Goal: Communication & Community: Participate in discussion

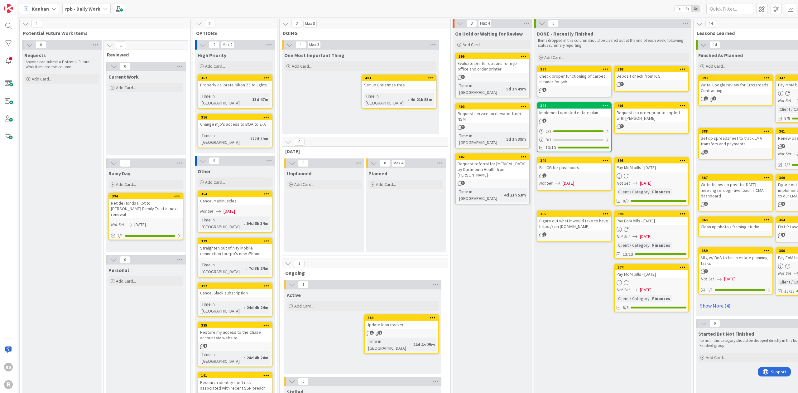
click at [495, 71] on div "Evaluate printer options for mjb office and order printer" at bounding box center [493, 66] width 74 height 14
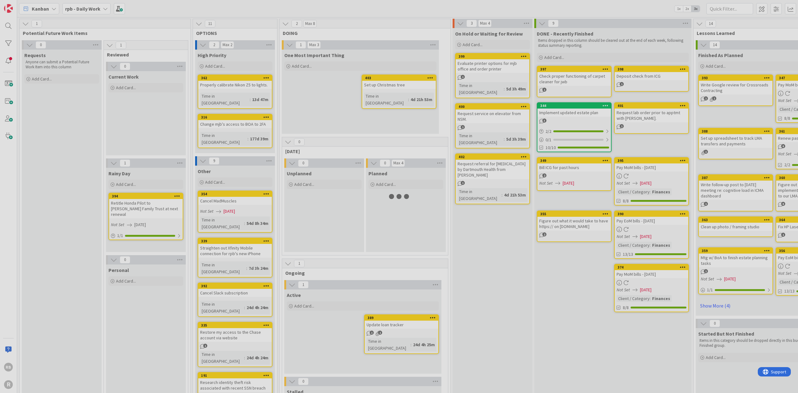
click at [495, 71] on div at bounding box center [399, 196] width 798 height 393
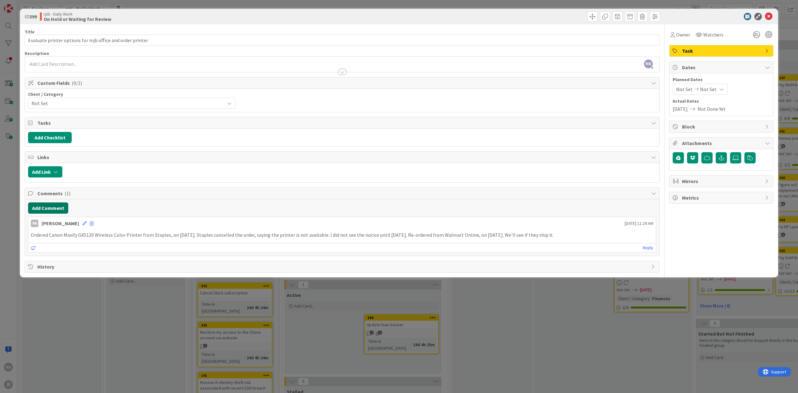
click at [52, 205] on button "Add Comment" at bounding box center [48, 207] width 40 height 11
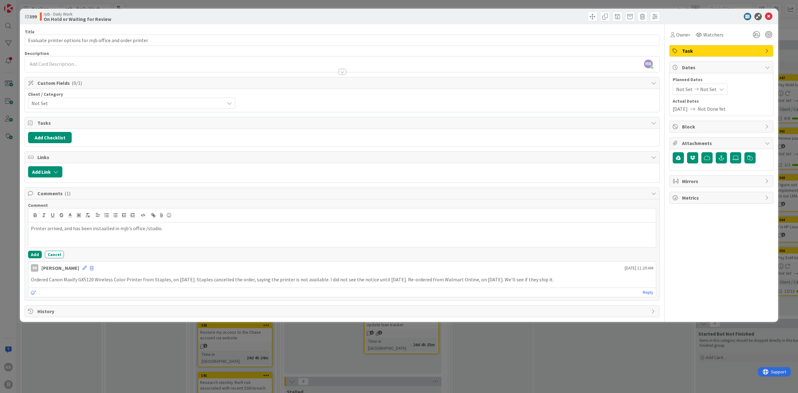
click at [141, 228] on p "Printer arrived, and has been instaalled in mjb's office./studio." at bounding box center [342, 228] width 623 height 7
click at [159, 227] on p "Printer arrived, and has been instaalled in mjb's office/studio." at bounding box center [342, 228] width 623 height 7
click at [191, 226] on p "Printer arrived, and has been instaalled in mjb's office/studio. Everything see…" at bounding box center [342, 228] width 623 height 7
click at [236, 227] on p "Printer arrived, and has been instaalled in mjb's office/studio. Everything see…" at bounding box center [342, 228] width 623 height 7
click at [101, 225] on p "Printer arrived, and has been instaalled in mjb's office/studio. Everything see…" at bounding box center [342, 228] width 623 height 7
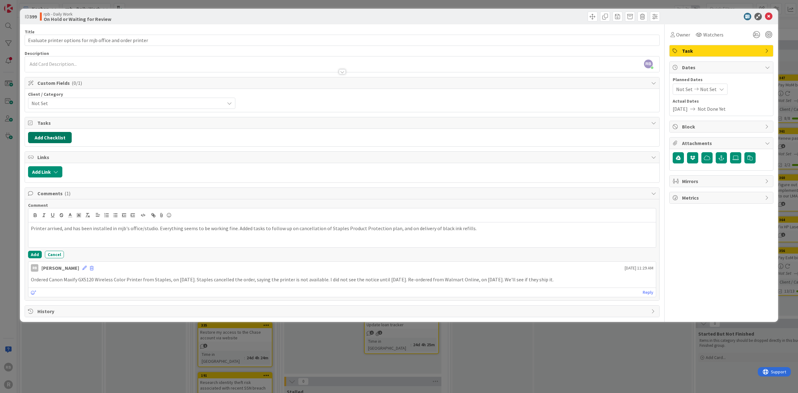
click at [45, 135] on button "Add Checklist" at bounding box center [50, 137] width 44 height 11
click at [42, 167] on input at bounding box center [79, 167] width 97 height 11
type input "Tasks"
click at [40, 179] on button "Add" at bounding box center [39, 181] width 17 height 11
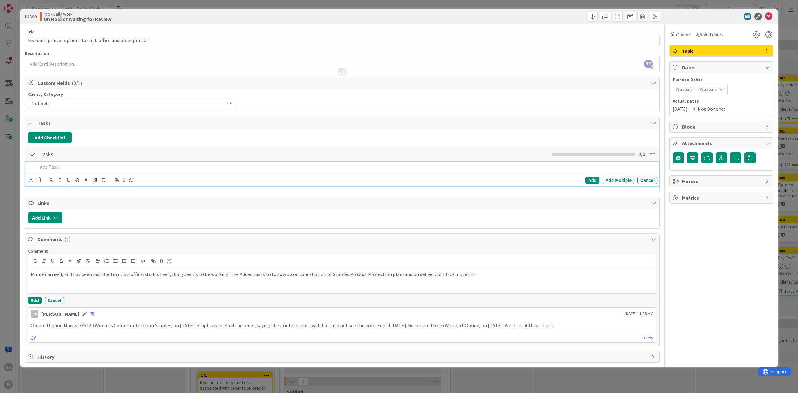
click at [38, 164] on p at bounding box center [347, 166] width 618 height 7
click at [35, 166] on div "Follow up on cancellation of Staples product protection plan." at bounding box center [346, 167] width 623 height 11
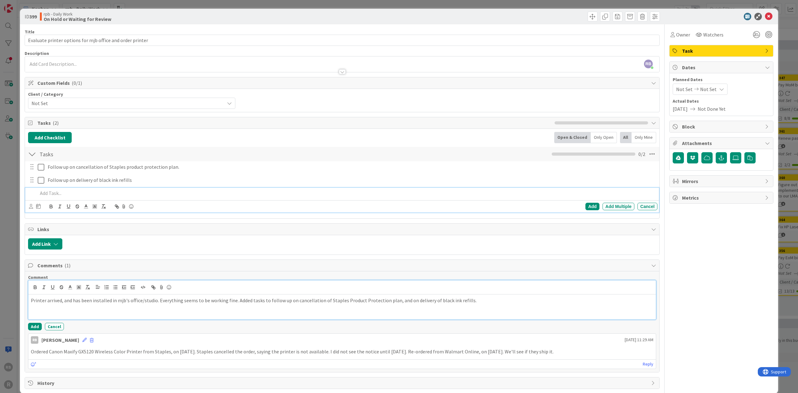
click at [465, 298] on p "Printer arrived, and has been installed in mjb's office/studio. Everything seem…" at bounding box center [342, 300] width 623 height 7
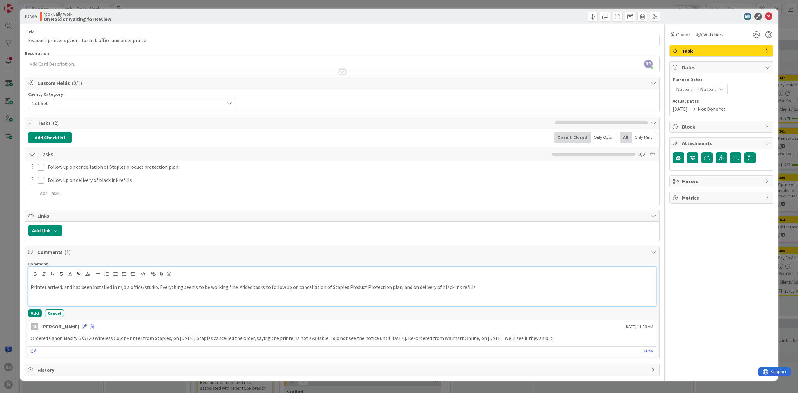
click at [234, 286] on p "Printer arrived, and has been installed in mjb's office/studio. Everything seem…" at bounding box center [342, 287] width 623 height 7
click at [768, 16] on icon at bounding box center [768, 16] width 7 height 7
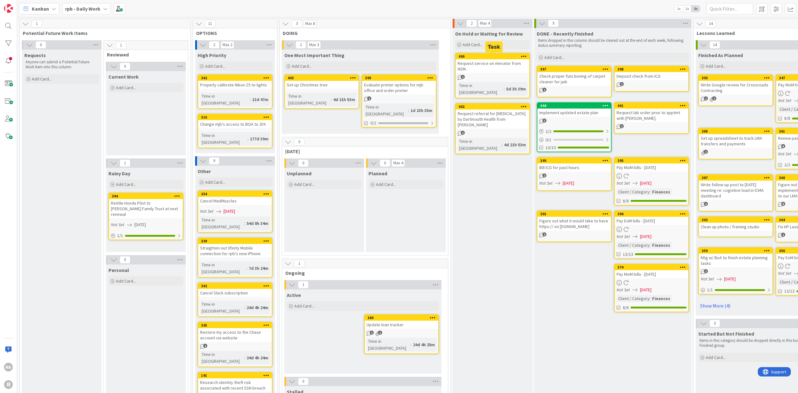
click at [486, 55] on div "400" at bounding box center [494, 56] width 71 height 4
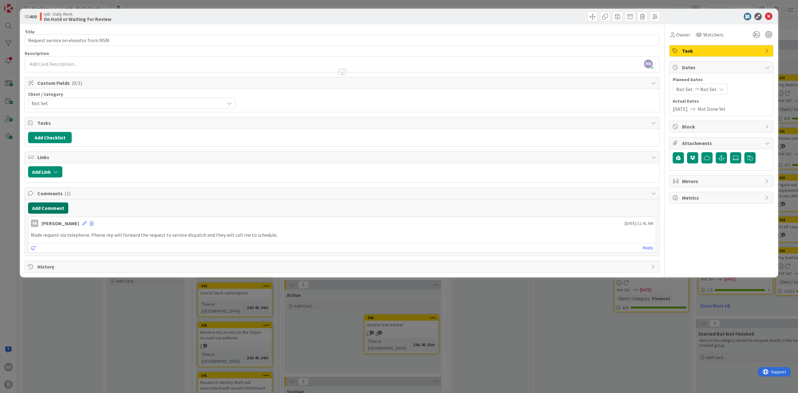
click at [52, 205] on button "Add Comment" at bounding box center [48, 207] width 40 height 11
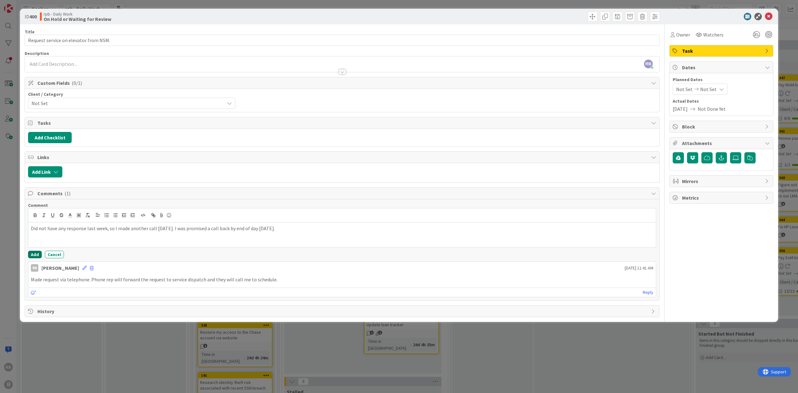
click at [34, 252] on button "Add" at bounding box center [35, 254] width 14 height 7
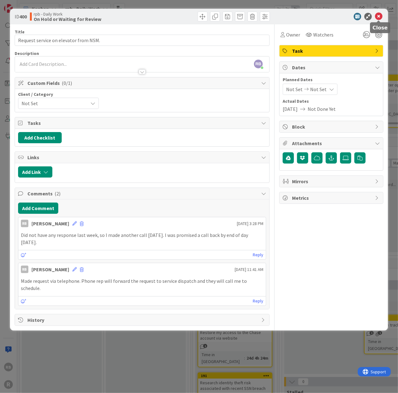
click at [379, 16] on icon at bounding box center [378, 16] width 7 height 7
